Goal: Information Seeking & Learning: Learn about a topic

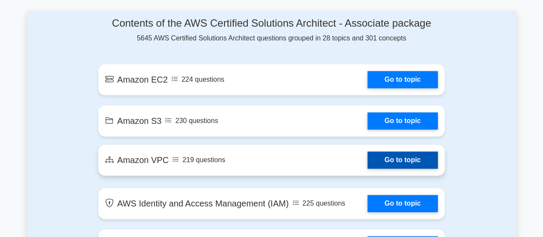
scroll to position [472, 0]
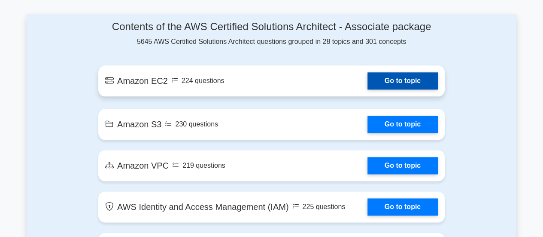
click at [404, 81] on link "Go to topic" at bounding box center [403, 80] width 70 height 17
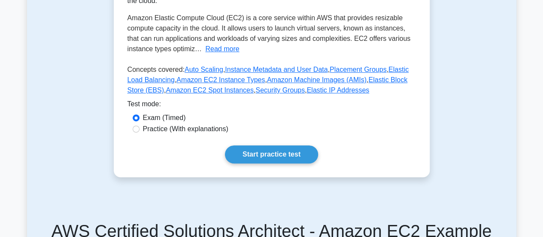
scroll to position [154, 0]
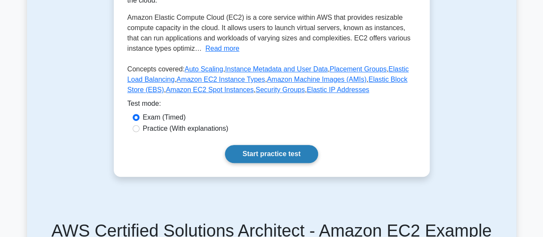
click at [287, 152] on link "Start practice test" at bounding box center [271, 154] width 93 height 18
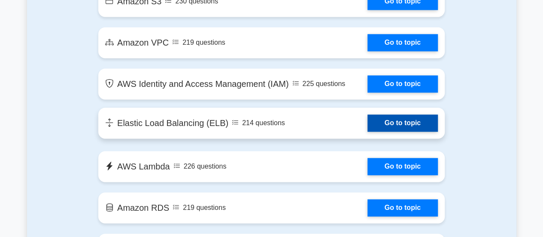
scroll to position [596, 0]
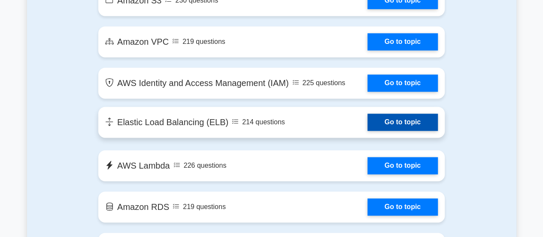
click at [402, 117] on link "Go to topic" at bounding box center [403, 121] width 70 height 17
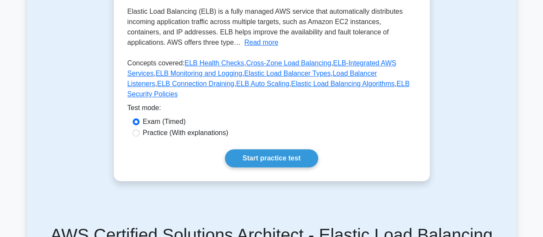
scroll to position [197, 0]
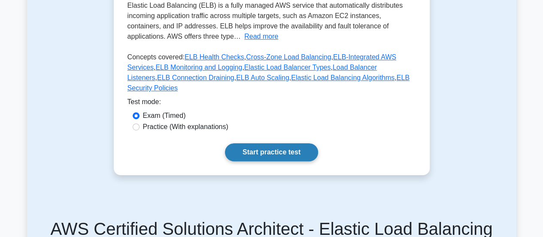
click at [290, 143] on link "Start practice test" at bounding box center [271, 152] width 93 height 18
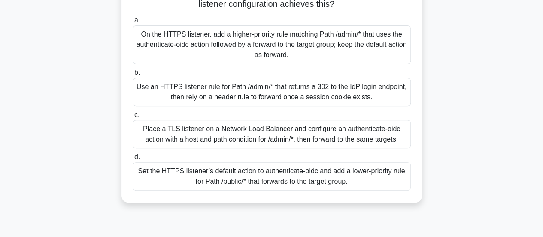
scroll to position [116, 0]
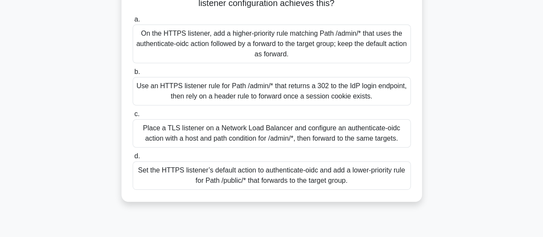
click at [263, 101] on div "Use an HTTPS listener rule for Path /admin/* that returns a 302 to the IdP logi…" at bounding box center [272, 91] width 278 height 28
click at [133, 75] on input "b. Use an HTTPS listener rule for Path /admin/* that returns a 302 to the IdP l…" at bounding box center [133, 72] width 0 height 6
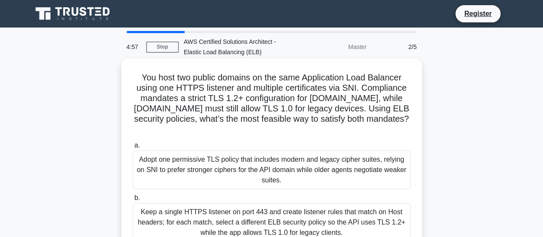
scroll to position [12, 0]
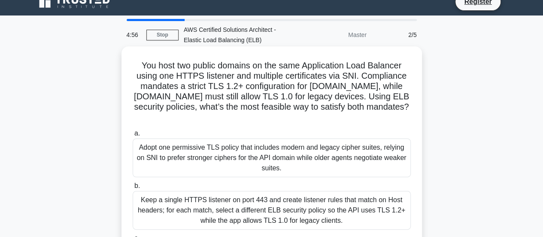
click at [262, 134] on label "a. Adopt one permissive TLS policy that includes modern and legacy cipher suite…" at bounding box center [272, 152] width 278 height 49
click at [133, 134] on input "a. Adopt one permissive TLS policy that includes modern and legacy cipher suite…" at bounding box center [133, 134] width 0 height 6
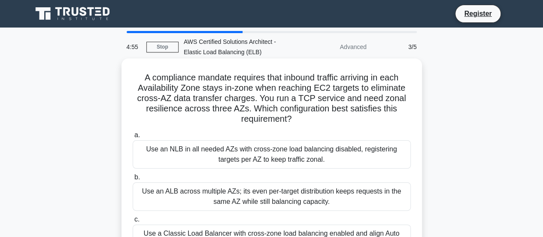
scroll to position [0, 0]
click at [263, 148] on div "Use an NLB in all needed AZs with cross-zone load balancing disabled, registeri…" at bounding box center [272, 154] width 278 height 28
click at [133, 138] on input "a. Use an NLB in all needed AZs with cross-zone load balancing disabled, regist…" at bounding box center [133, 135] width 0 height 6
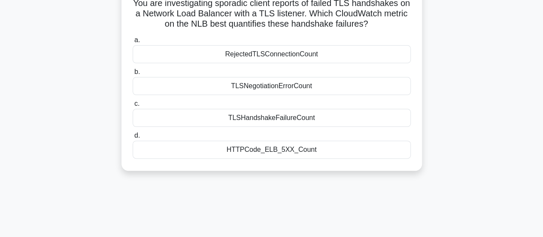
scroll to position [79, 0]
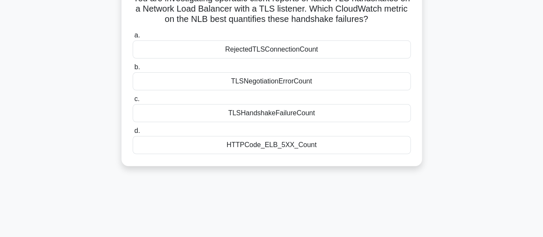
click at [267, 146] on div "HTTPCode_ELB_5XX_Count" at bounding box center [272, 145] width 278 height 18
click at [133, 134] on input "d. HTTPCode_ELB_5XX_Count" at bounding box center [133, 131] width 0 height 6
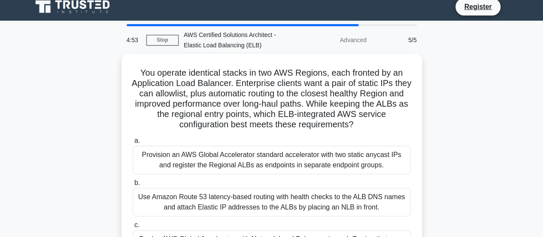
scroll to position [0, 0]
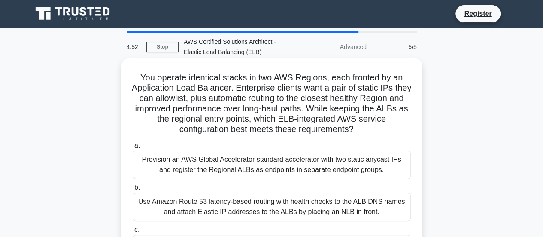
click at [253, 163] on div "Provision an AWS Global Accelerator standard accelerator with two static anycas…" at bounding box center [272, 164] width 278 height 28
click at [133, 148] on input "a. Provision an AWS Global Accelerator standard accelerator with two static any…" at bounding box center [133, 146] width 0 height 6
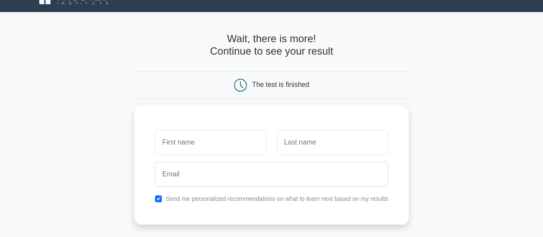
scroll to position [15, 0]
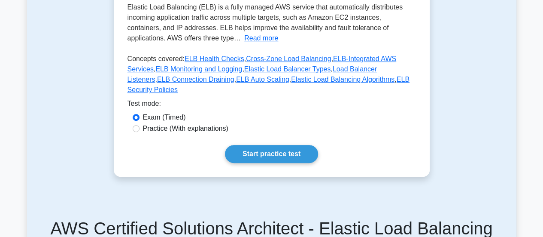
scroll to position [197, 0]
